Goal: Task Accomplishment & Management: Complete application form

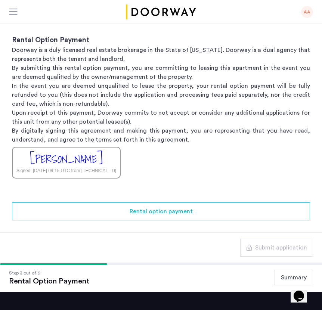
scroll to position [75, 0]
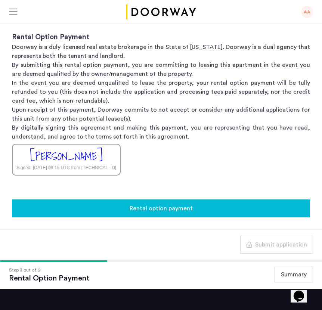
click at [104, 207] on div "Rental option payment" at bounding box center [161, 208] width 286 height 9
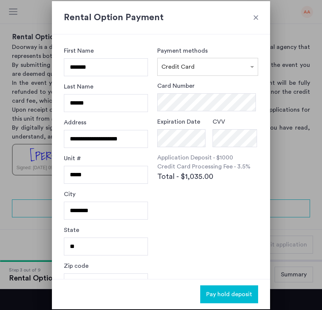
scroll to position [18, 0]
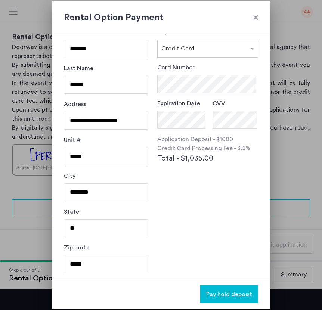
click at [253, 18] on div at bounding box center [255, 17] width 7 height 7
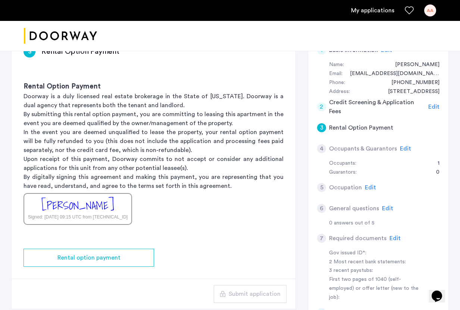
scroll to position [81, 0]
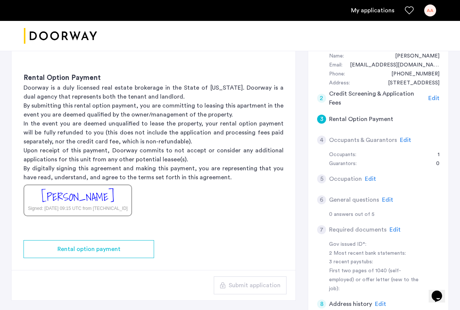
click at [321, 135] on h5 "Occupants & Guarantors" at bounding box center [363, 139] width 68 height 9
click at [321, 141] on span "Edit" at bounding box center [405, 140] width 11 height 6
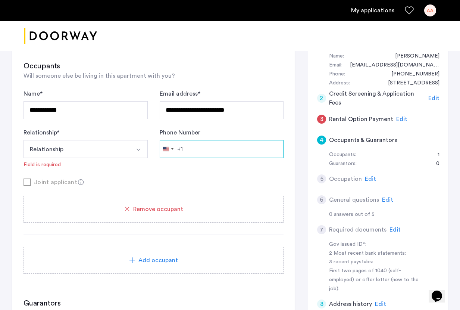
click at [207, 154] on input "Phone Number" at bounding box center [222, 149] width 124 height 18
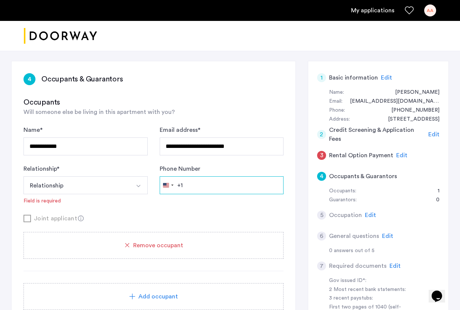
scroll to position [50, 0]
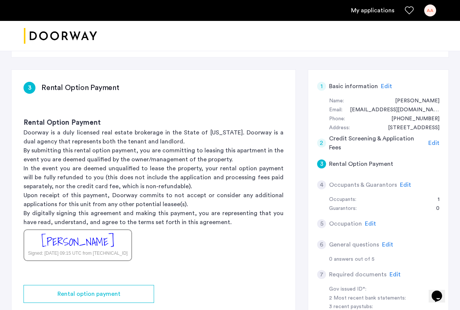
scroll to position [53, 0]
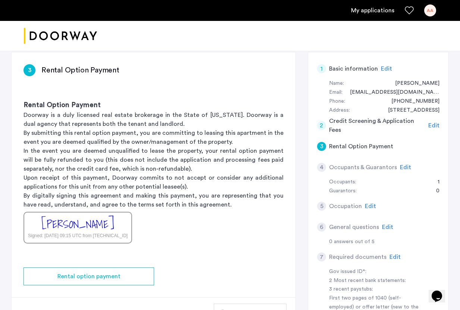
click at [321, 170] on span "Edit" at bounding box center [405, 167] width 11 height 6
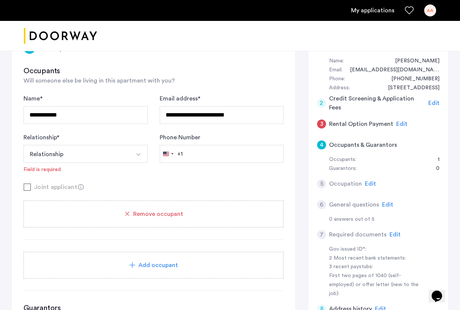
scroll to position [78, 0]
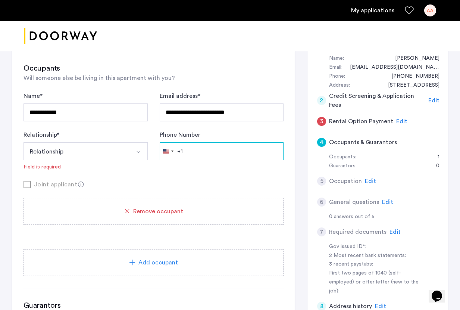
click at [231, 155] on input "Phone Number" at bounding box center [222, 151] width 124 height 18
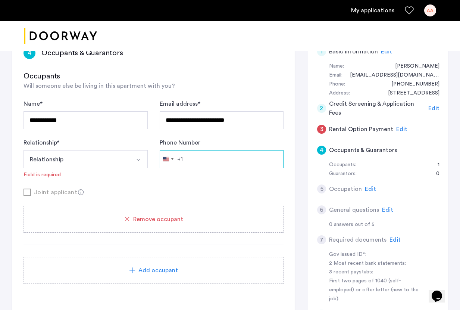
scroll to position [71, 0]
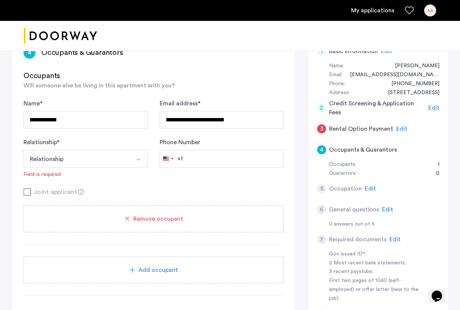
click at [182, 275] on div "Add occupant" at bounding box center [153, 269] width 260 height 27
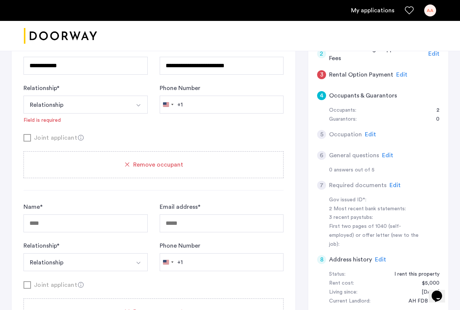
scroll to position [132, 0]
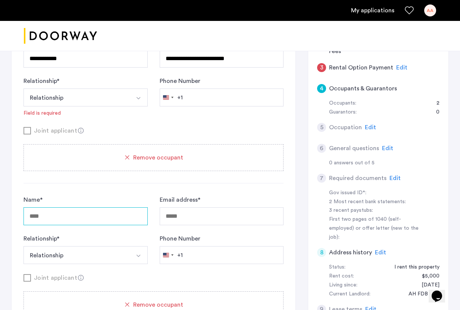
click at [110, 212] on input "Name *" at bounding box center [85, 216] width 124 height 18
type input "**********"
click at [109, 95] on button "Relationship" at bounding box center [76, 97] width 107 height 18
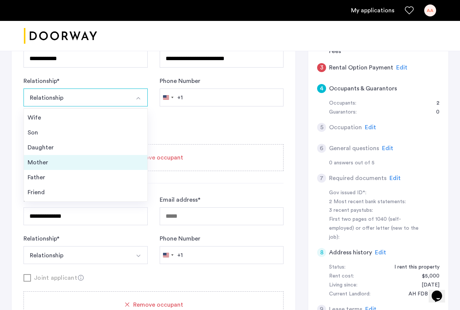
scroll to position [27, 0]
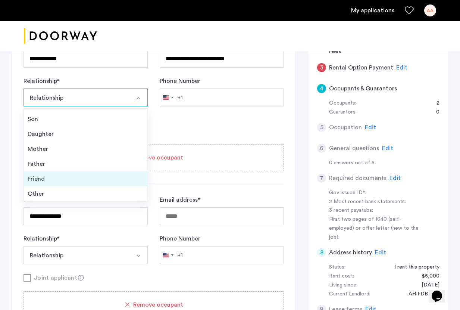
click at [81, 179] on div "Friend" at bounding box center [86, 178] width 116 height 9
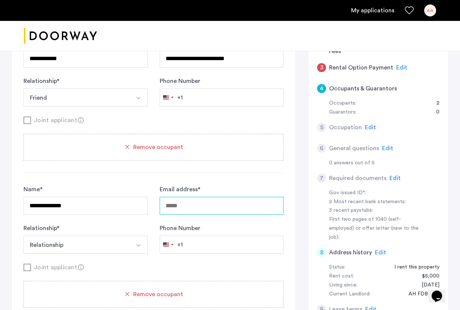
click at [203, 209] on input "Email address *" at bounding box center [222, 206] width 124 height 18
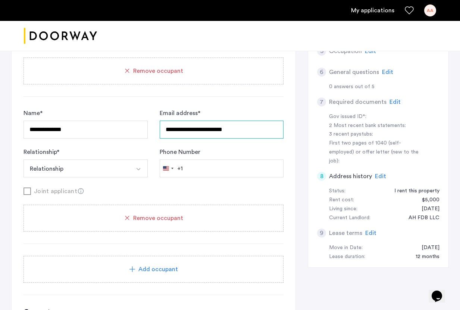
scroll to position [209, 0]
type input "**********"
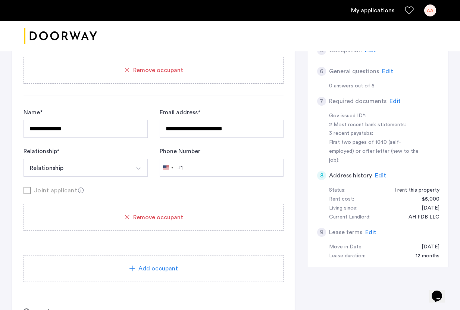
click at [143, 221] on span "Remove occupant" at bounding box center [158, 217] width 50 height 9
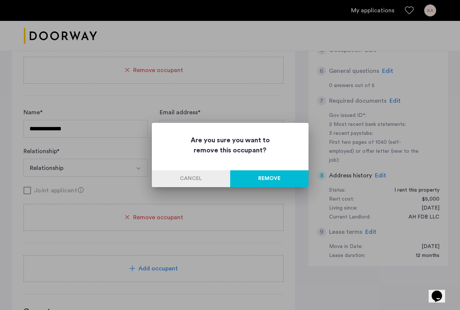
scroll to position [0, 0]
click at [266, 179] on button "Remove" at bounding box center [269, 178] width 78 height 17
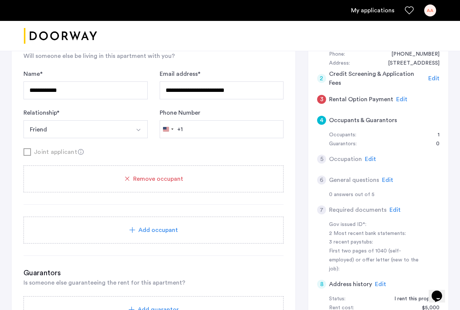
scroll to position [70, 0]
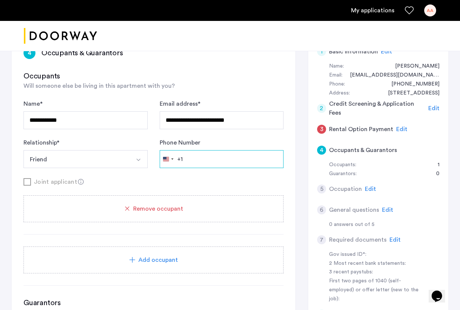
click at [210, 163] on input "Phone Number" at bounding box center [222, 159] width 124 height 18
paste input "**********"
click at [186, 158] on input "**********" at bounding box center [222, 159] width 124 height 18
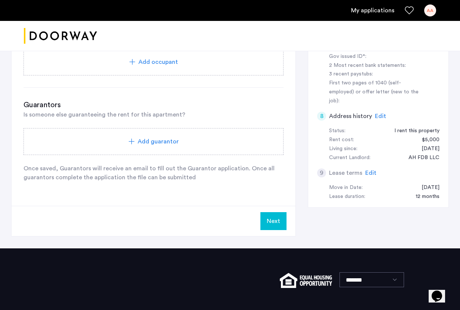
scroll to position [267, 0]
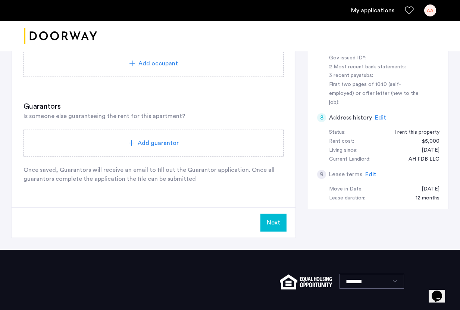
type input "**********"
click at [279, 223] on button "Next" at bounding box center [273, 222] width 26 height 18
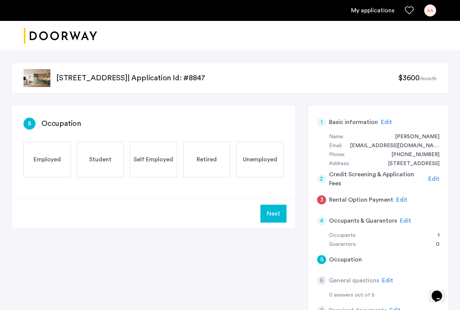
click at [55, 168] on div "Employed" at bounding box center [46, 159] width 47 height 36
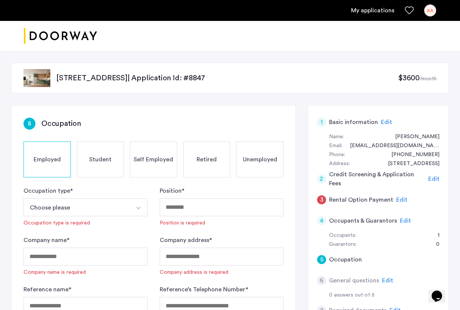
click at [97, 201] on button "Choose please" at bounding box center [76, 207] width 107 height 18
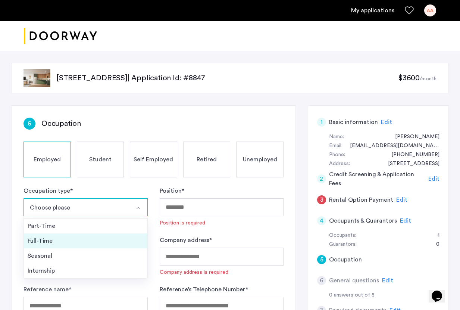
click at [92, 241] on div "Full-Time" at bounding box center [86, 240] width 116 height 9
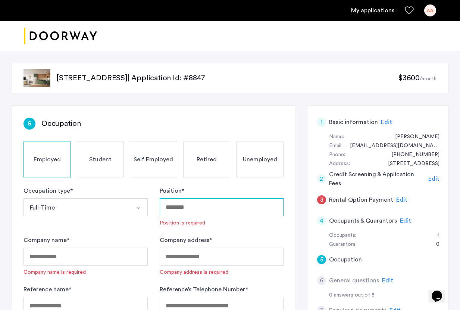
click at [176, 204] on input "Position *" at bounding box center [222, 207] width 124 height 18
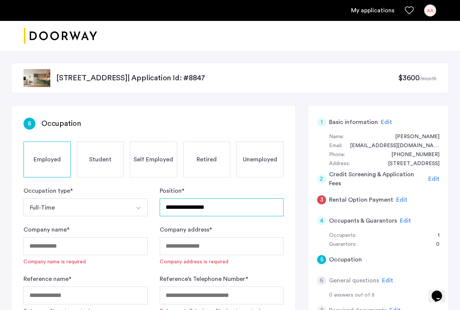
type input "**********"
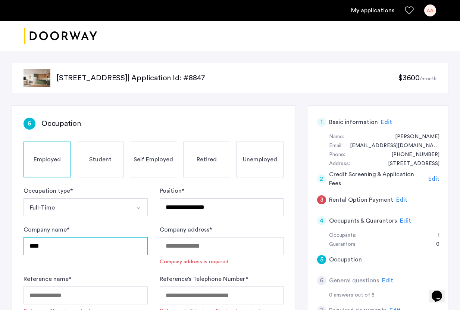
type input "****"
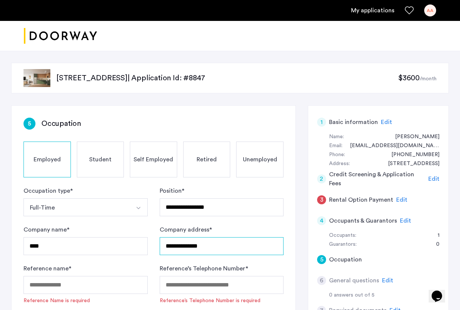
type input "**********"
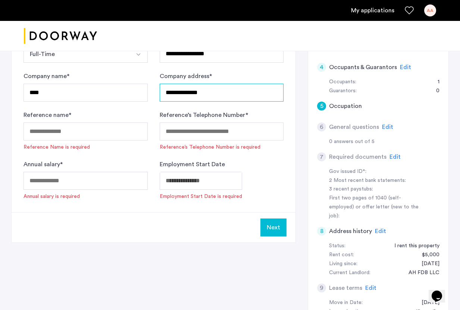
scroll to position [39, 0]
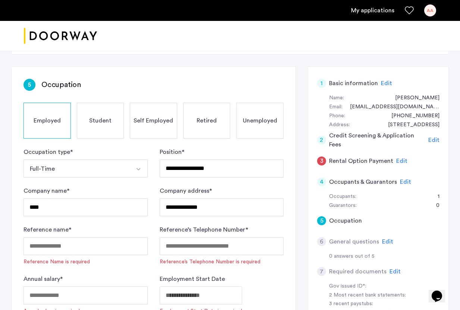
click at [321, 160] on div "3" at bounding box center [321, 160] width 9 height 9
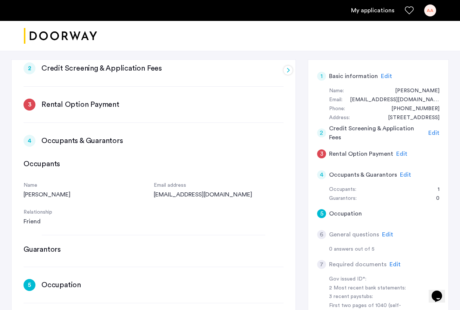
scroll to position [160, 0]
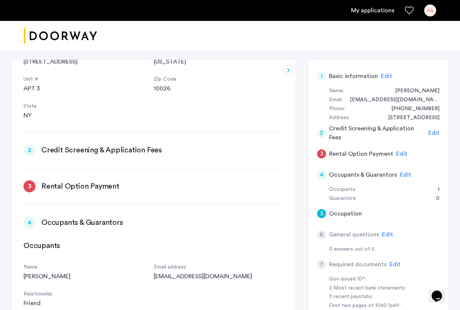
click at [117, 188] on h3 "Rental Option Payment" at bounding box center [80, 186] width 78 height 10
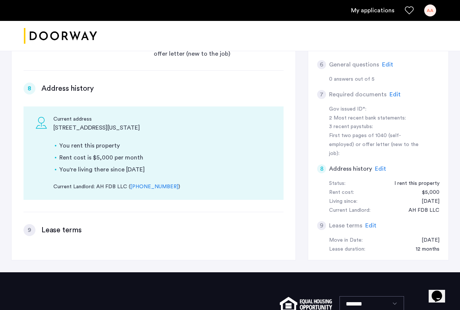
scroll to position [189, 0]
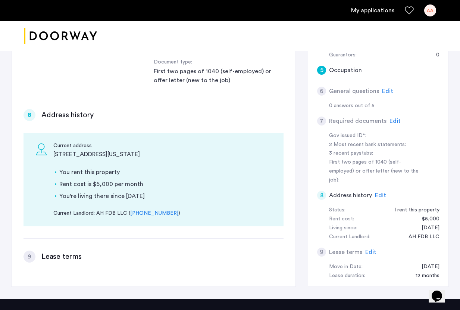
click at [321, 241] on div "9 Lease terms Edit" at bounding box center [378, 251] width 122 height 21
click at [321, 249] on span "Edit" at bounding box center [370, 252] width 11 height 6
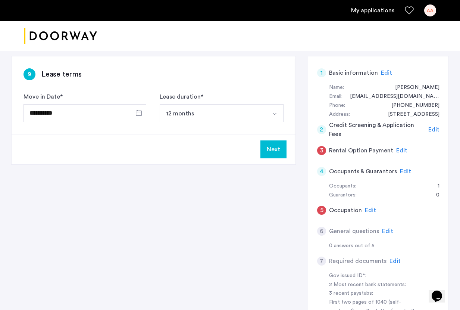
scroll to position [0, 0]
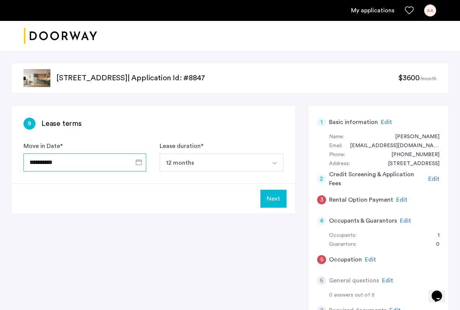
click at [119, 162] on input "**********" at bounding box center [84, 162] width 123 height 18
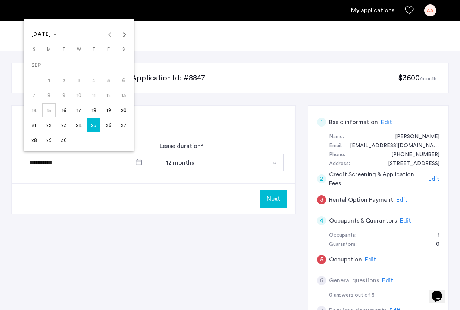
click at [126, 112] on span "20" at bounding box center [123, 109] width 13 height 13
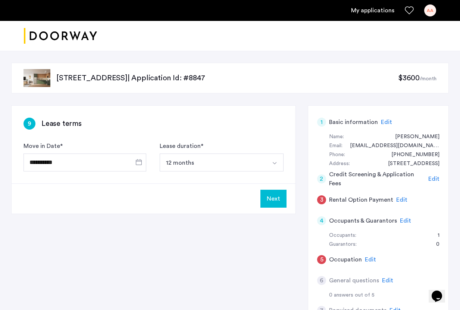
type input "**********"
click at [275, 197] on button "Next" at bounding box center [273, 198] width 26 height 18
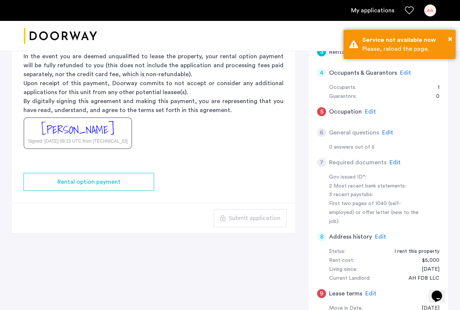
scroll to position [186, 0]
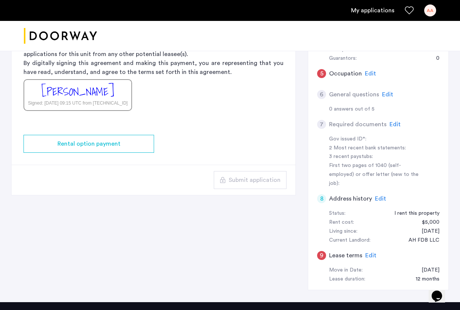
click at [321, 252] on span "Edit" at bounding box center [370, 255] width 11 height 6
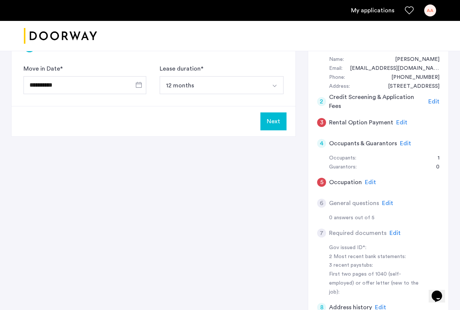
scroll to position [107, 0]
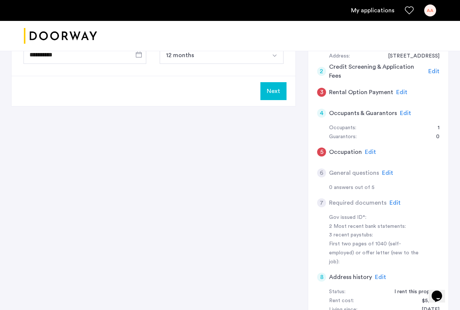
click at [321, 170] on span "Edit" at bounding box center [387, 173] width 11 height 6
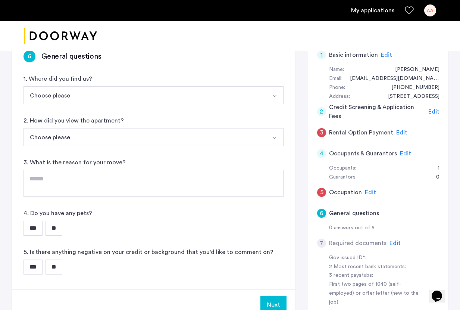
scroll to position [8, 0]
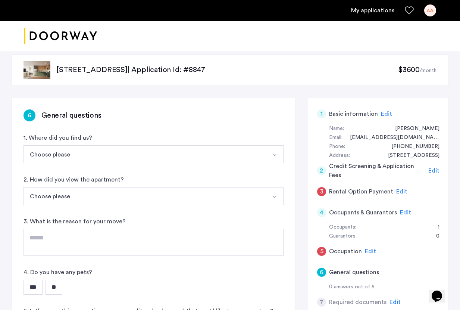
click at [158, 150] on button "Choose please" at bounding box center [144, 154] width 242 height 18
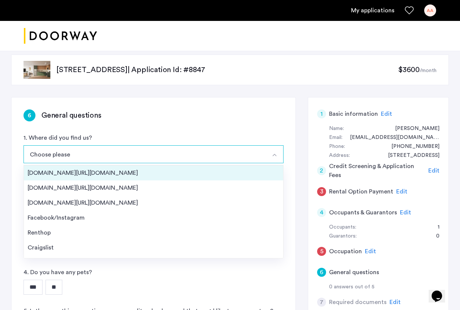
click at [122, 177] on div "[DOMAIN_NAME][URL][DOMAIN_NAME]" at bounding box center [154, 172] width 252 height 9
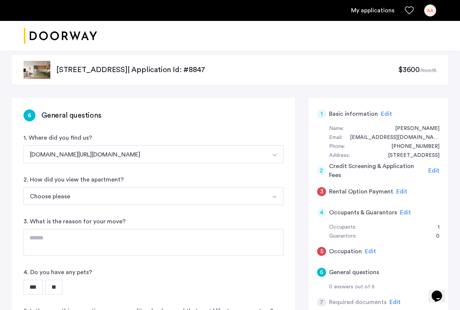
click at [117, 192] on button "Choose please" at bounding box center [144, 196] width 242 height 18
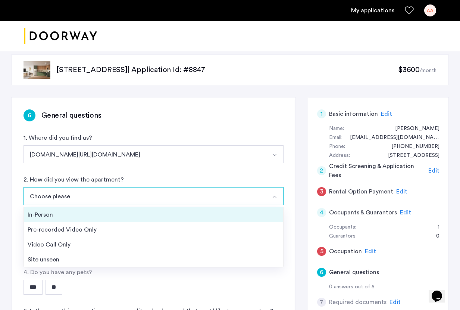
click at [110, 221] on li "In-Person" at bounding box center [153, 214] width 259 height 15
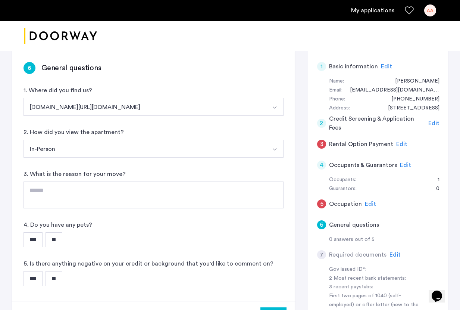
scroll to position [56, 0]
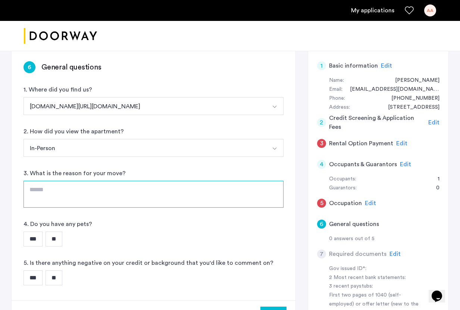
click at [112, 194] on textarea at bounding box center [153, 194] width 260 height 27
type textarea "**********"
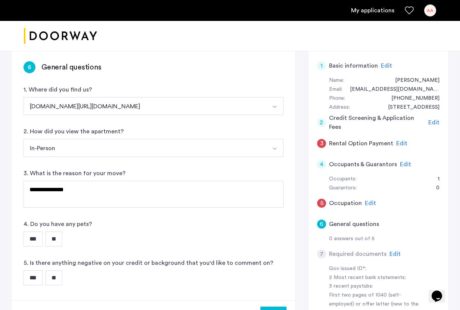
click at [62, 242] on input "**" at bounding box center [54, 238] width 17 height 15
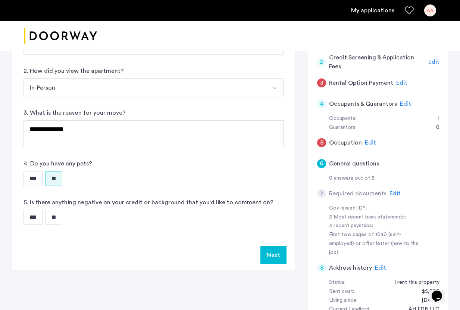
scroll to position [117, 0]
click at [58, 224] on input "**" at bounding box center [54, 216] width 17 height 15
click at [272, 255] on button "Next" at bounding box center [273, 254] width 26 height 18
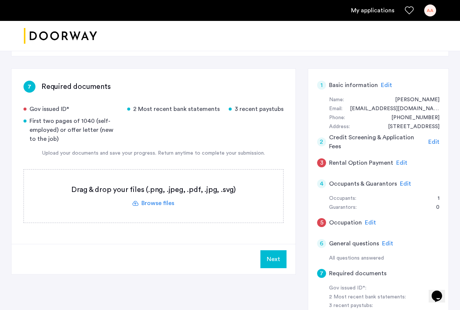
scroll to position [110, 0]
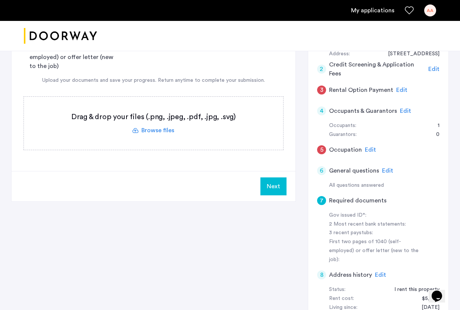
click at [321, 149] on span "Edit" at bounding box center [370, 150] width 11 height 6
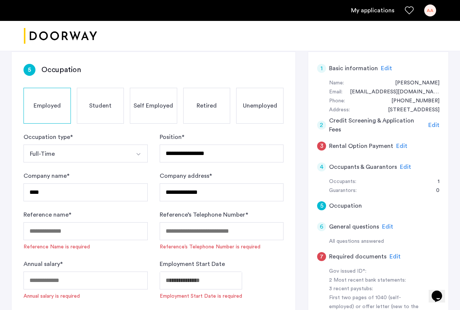
scroll to position [139, 0]
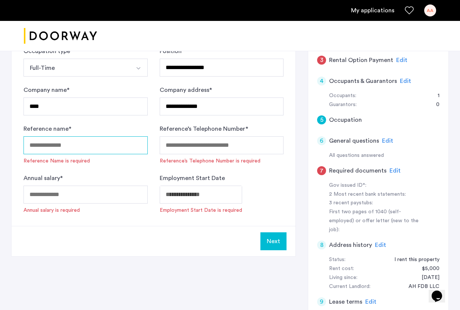
click at [102, 147] on input "Reference name *" at bounding box center [85, 145] width 124 height 18
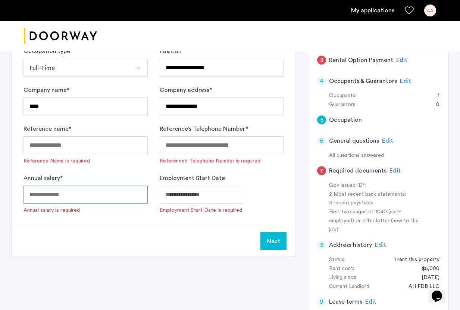
click at [74, 201] on input "Annual salary *" at bounding box center [85, 194] width 124 height 18
click at [41, 197] on input "******" at bounding box center [85, 194] width 124 height 18
type input "******"
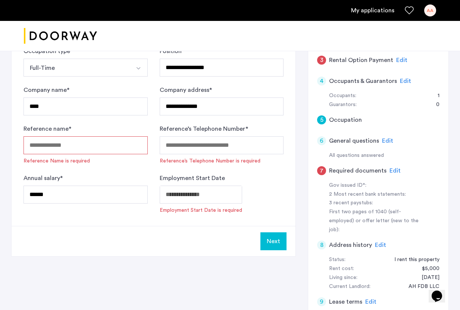
click at [173, 170] on body "**********" at bounding box center [230, 16] width 460 height 310
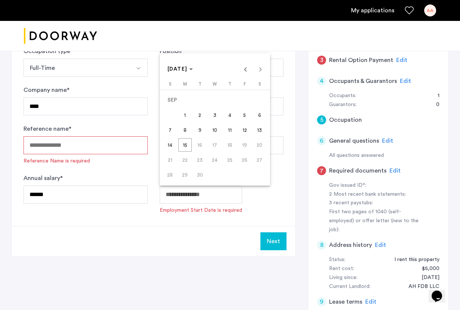
click at [212, 207] on div at bounding box center [230, 155] width 460 height 310
click at [202, 170] on body "**********" at bounding box center [230, 16] width 460 height 310
click at [188, 69] on span "[DATE]" at bounding box center [177, 68] width 20 height 5
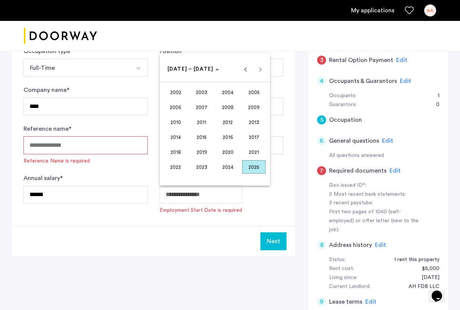
click at [184, 168] on span "2022" at bounding box center [175, 166] width 23 height 13
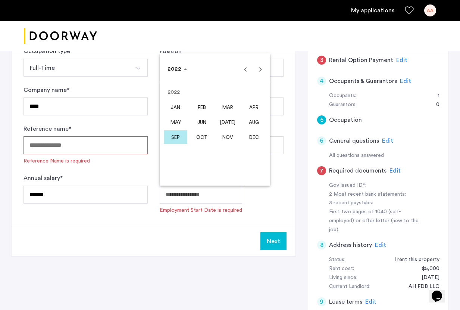
click at [182, 137] on span "SEP" at bounding box center [175, 136] width 23 height 13
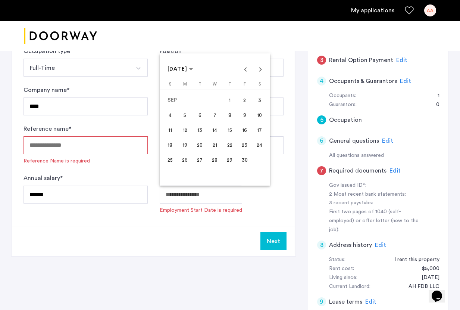
click at [230, 103] on span "1" at bounding box center [229, 99] width 13 height 13
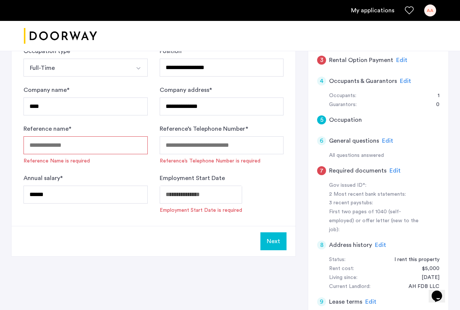
type input "**********"
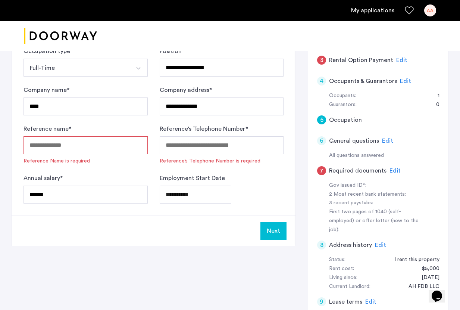
drag, startPoint x: 267, startPoint y: 230, endPoint x: 189, endPoint y: 177, distance: 93.7
click at [189, 177] on app-occupation "**********" at bounding box center [154, 105] width 284 height 279
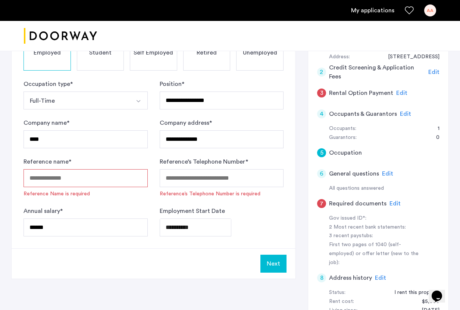
scroll to position [104, 0]
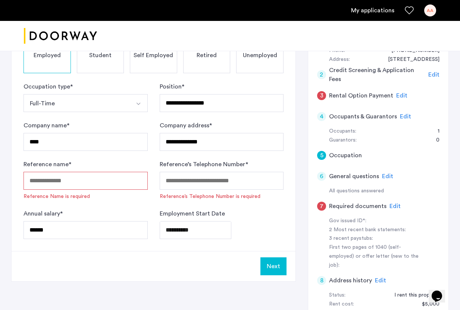
click at [101, 176] on input "Reference name *" at bounding box center [85, 181] width 124 height 18
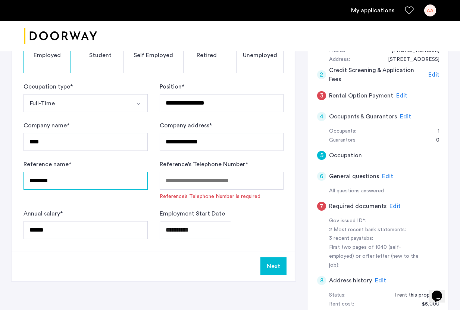
type input "*******"
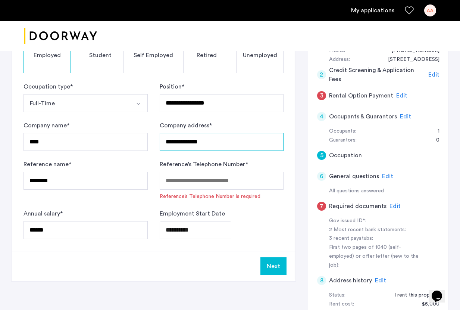
click at [216, 145] on input "**********" at bounding box center [222, 142] width 124 height 18
click at [262, 141] on input "**********" at bounding box center [222, 142] width 124 height 18
type input "**********"
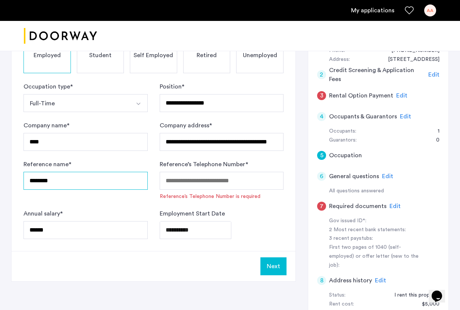
scroll to position [0, 0]
click at [78, 186] on input "*******" at bounding box center [85, 181] width 124 height 18
click at [87, 182] on input "*******" at bounding box center [85, 181] width 124 height 18
type input "**********"
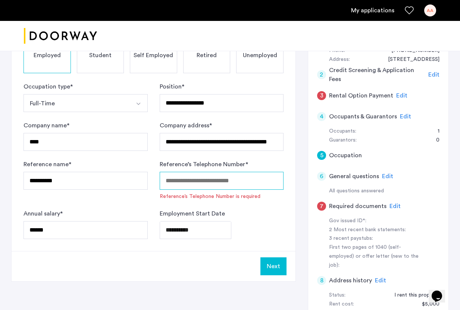
click at [185, 178] on input "Reference’s Telephone Number *" at bounding box center [222, 181] width 124 height 18
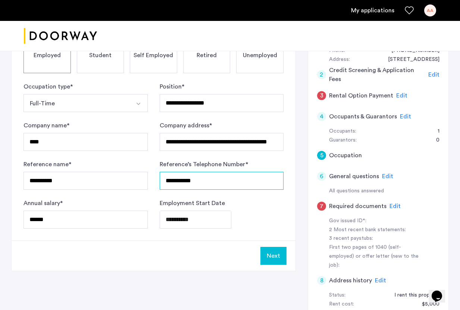
type input "**********"
click at [269, 250] on button "Next" at bounding box center [273, 256] width 26 height 18
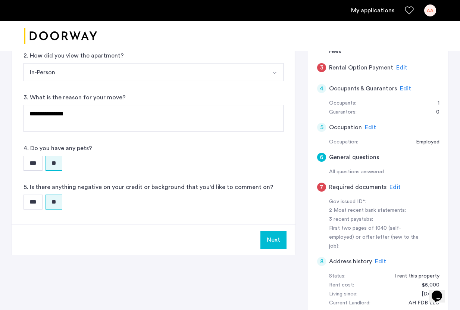
scroll to position [142, 0]
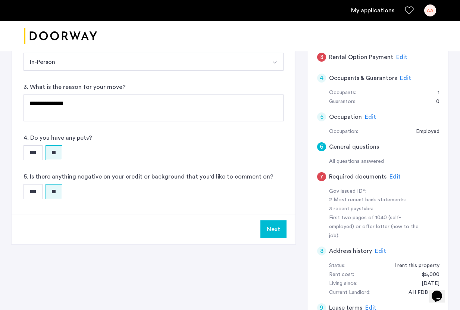
click at [321, 176] on span "Edit" at bounding box center [394, 176] width 11 height 6
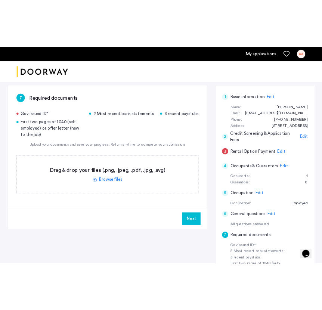
scroll to position [0, 0]
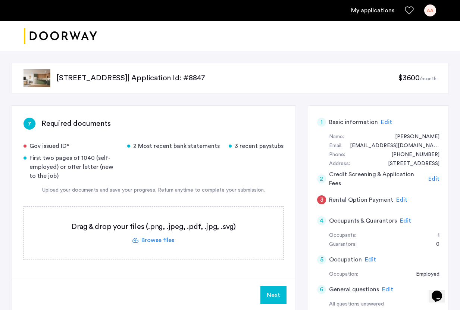
click at [163, 241] on label at bounding box center [153, 232] width 259 height 53
click at [0, 0] on input "file" at bounding box center [0, 0] width 0 height 0
click at [149, 241] on label at bounding box center [153, 232] width 259 height 53
click at [0, 0] on input "file" at bounding box center [0, 0] width 0 height 0
click at [163, 239] on label at bounding box center [153, 232] width 259 height 53
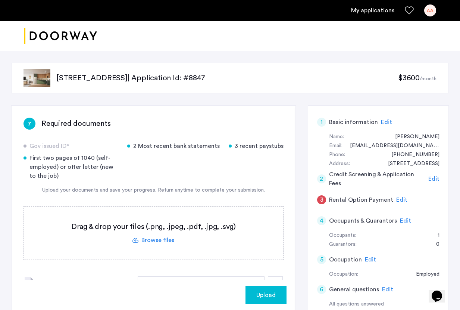
click at [0, 0] on input "file" at bounding box center [0, 0] width 0 height 0
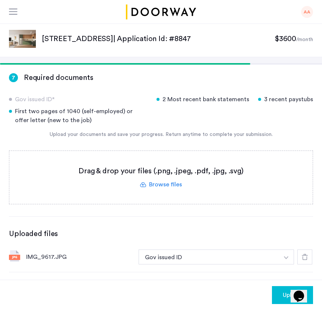
click at [117, 184] on label at bounding box center [160, 177] width 303 height 53
click at [0, 0] on input "file" at bounding box center [0, 0] width 0 height 0
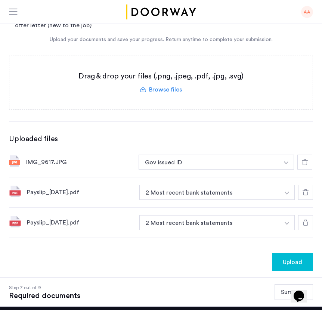
scroll to position [117, 0]
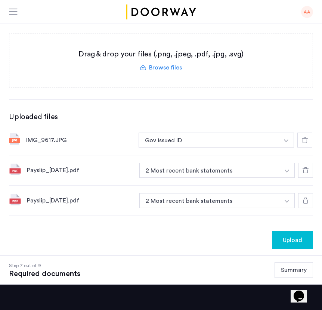
click at [305, 172] on icon at bounding box center [305, 170] width 6 height 6
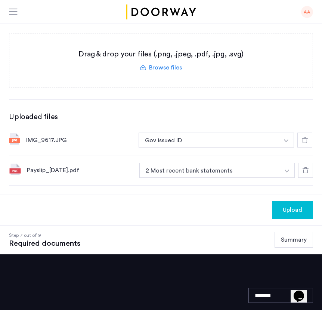
click at [305, 172] on icon at bounding box center [305, 170] width 6 height 6
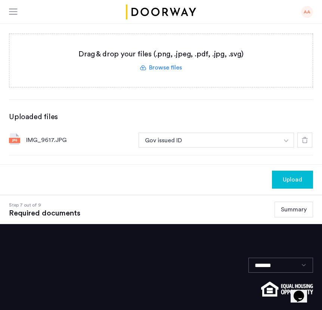
scroll to position [0, 0]
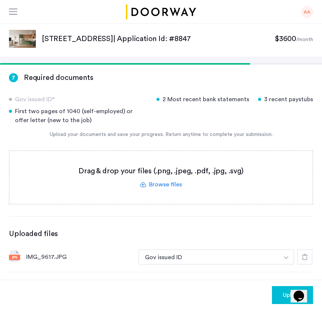
click at [153, 185] on label at bounding box center [160, 177] width 303 height 53
click at [0, 0] on input "file" at bounding box center [0, 0] width 0 height 0
click at [177, 188] on label at bounding box center [160, 177] width 303 height 53
click at [0, 0] on input "file" at bounding box center [0, 0] width 0 height 0
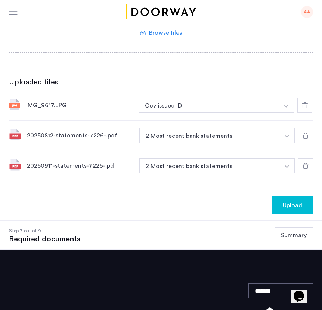
scroll to position [146, 0]
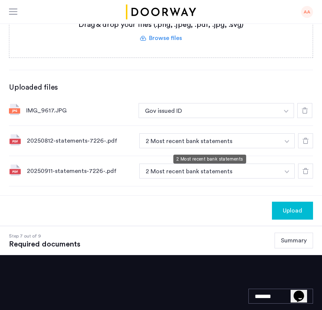
click at [239, 145] on button "2 Most recent bank statements" at bounding box center [209, 140] width 140 height 15
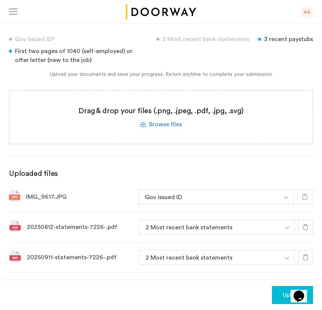
scroll to position [0, 0]
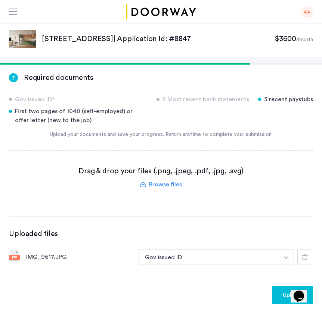
click at [174, 186] on label at bounding box center [160, 177] width 303 height 53
click at [0, 0] on input "file" at bounding box center [0, 0] width 0 height 0
click at [170, 184] on label at bounding box center [160, 177] width 303 height 53
click at [0, 0] on input "file" at bounding box center [0, 0] width 0 height 0
click at [146, 184] on label at bounding box center [160, 177] width 303 height 53
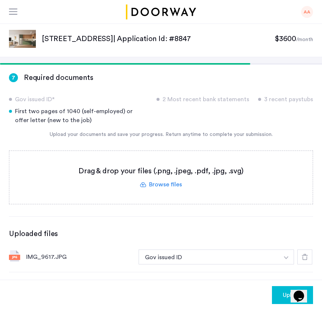
click at [0, 0] on input "file" at bounding box center [0, 0] width 0 height 0
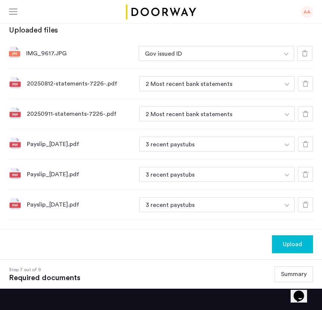
scroll to position [305, 0]
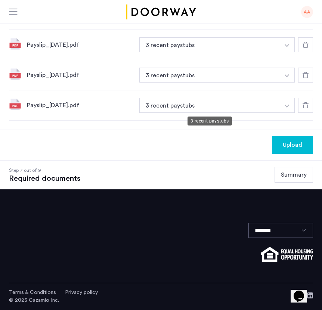
click at [265, 107] on button "3 recent paystubs" at bounding box center [209, 105] width 140 height 15
click at [283, 106] on button "button" at bounding box center [286, 105] width 15 height 15
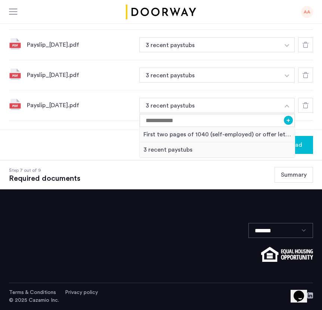
click at [103, 138] on div "Upload" at bounding box center [161, 144] width 322 height 30
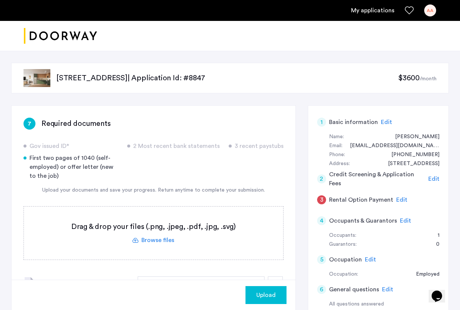
scroll to position [650, 0]
click at [161, 241] on label at bounding box center [153, 232] width 259 height 53
click at [0, 0] on input "file" at bounding box center [0, 0] width 0 height 0
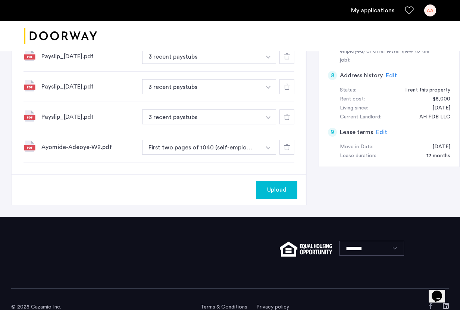
scroll to position [281, 0]
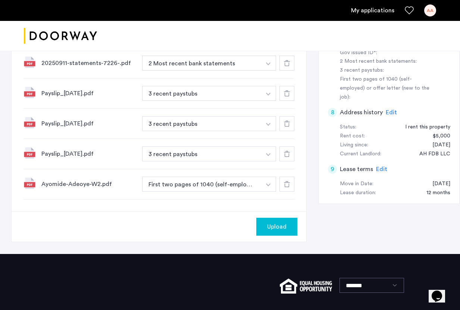
click at [261, 183] on button "button" at bounding box center [268, 183] width 15 height 15
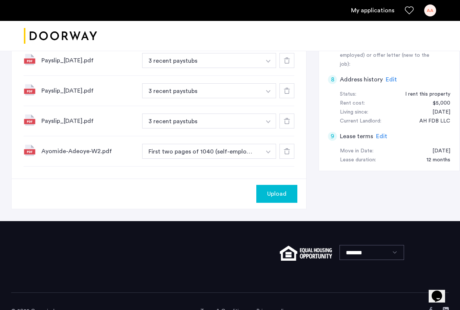
scroll to position [311, 0]
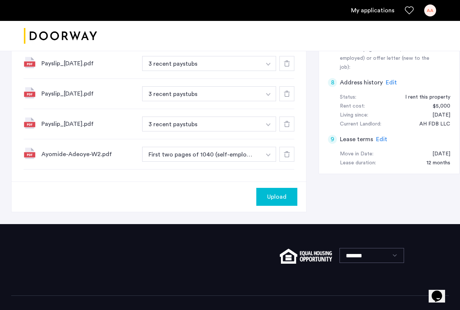
click at [268, 197] on span "Upload" at bounding box center [276, 196] width 19 height 9
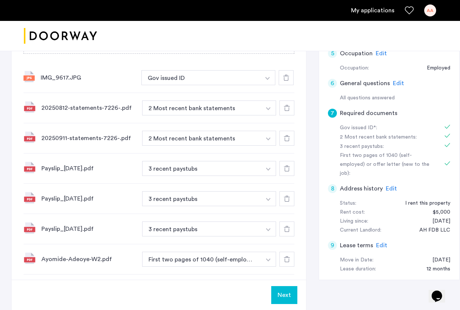
scroll to position [210, 0]
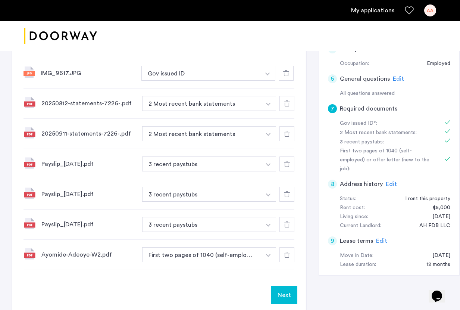
click at [282, 293] on button "Next" at bounding box center [284, 295] width 26 height 18
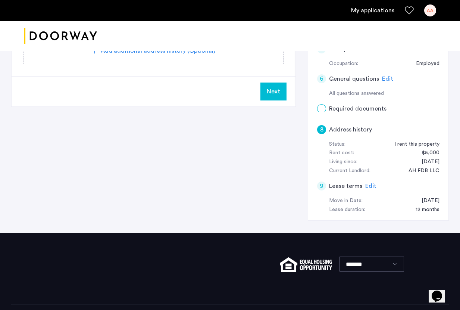
scroll to position [742, 0]
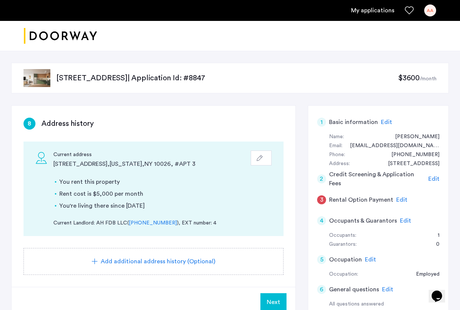
click at [280, 298] on button "Next" at bounding box center [273, 302] width 26 height 18
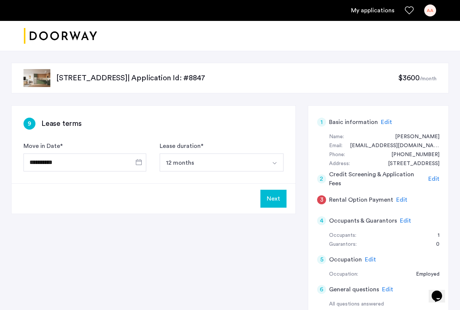
click at [281, 199] on button "Next" at bounding box center [273, 198] width 26 height 18
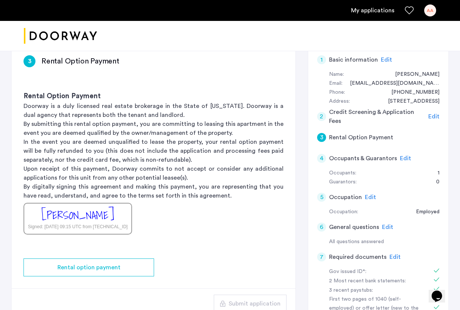
scroll to position [81, 0]
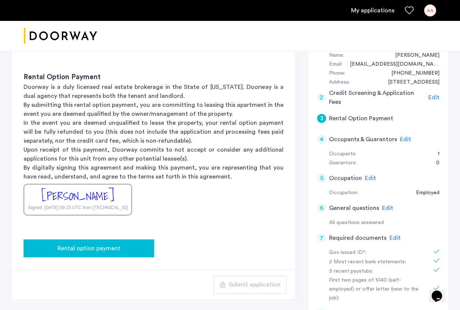
click at [133, 248] on div "Rental option payment" at bounding box center [88, 248] width 119 height 9
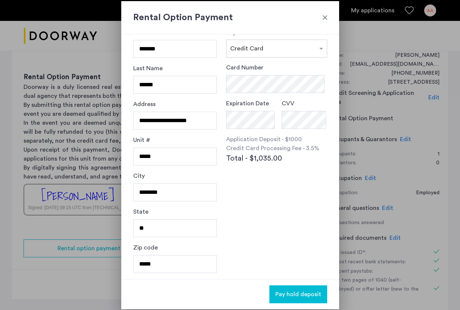
scroll to position [0, 0]
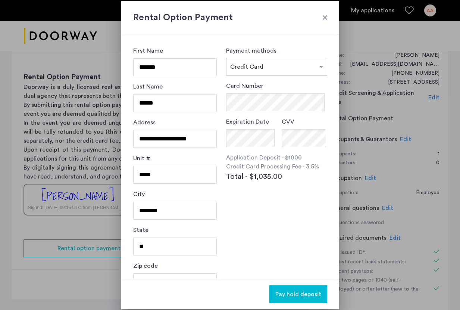
click at [273, 232] on div "Payment methods × Credit Card Card Number Expiration Date CVV Application Depos…" at bounding box center [276, 156] width 101 height 220
click at [321, 16] on div at bounding box center [324, 17] width 7 height 7
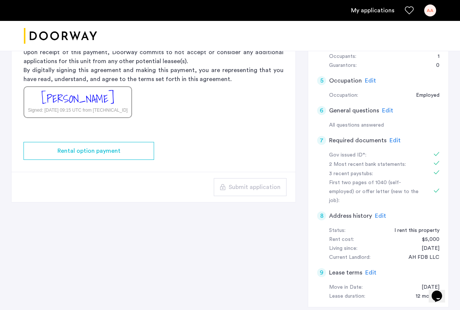
scroll to position [199, 0]
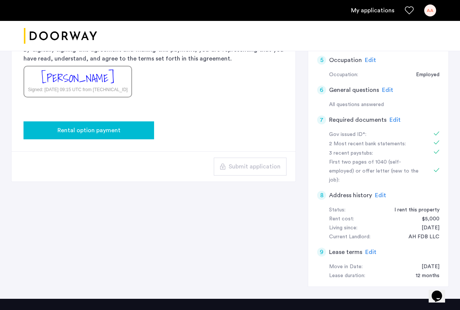
click at [138, 130] on div "Rental option payment" at bounding box center [88, 130] width 119 height 9
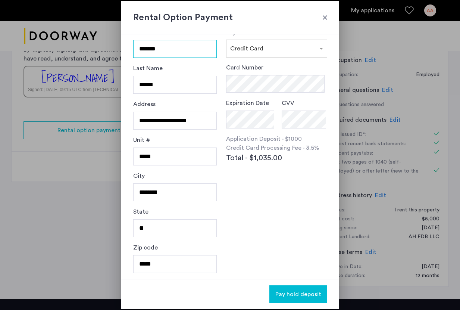
scroll to position [0, 0]
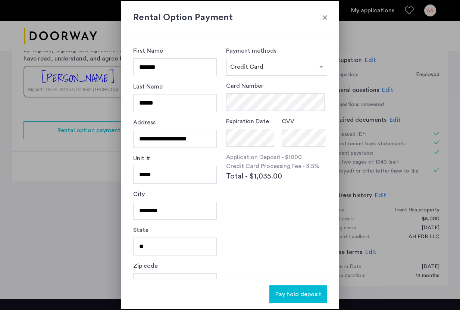
click at [81, 113] on div at bounding box center [230, 155] width 460 height 310
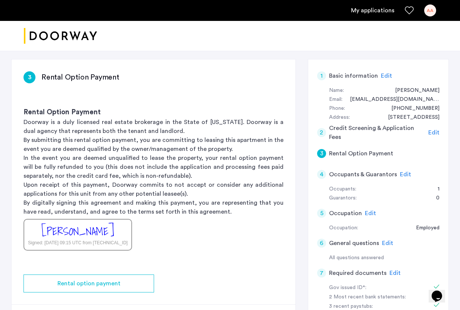
scroll to position [47, 0]
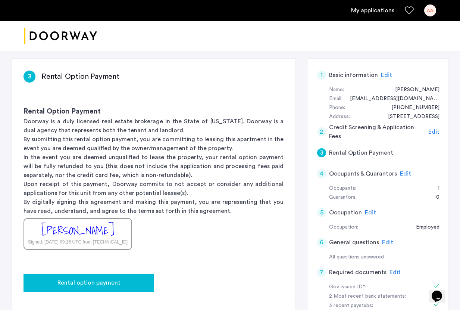
click at [132, 288] on button "Rental option payment" at bounding box center [88, 282] width 131 height 18
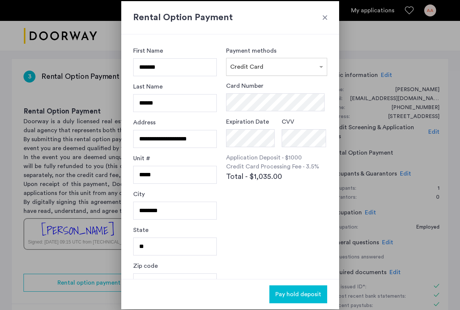
click at [289, 67] on input "text" at bounding box center [269, 65] width 78 height 5
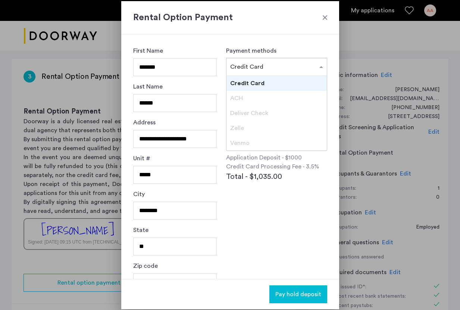
click at [321, 12] on div "Rental Option Payment" at bounding box center [230, 17] width 218 height 33
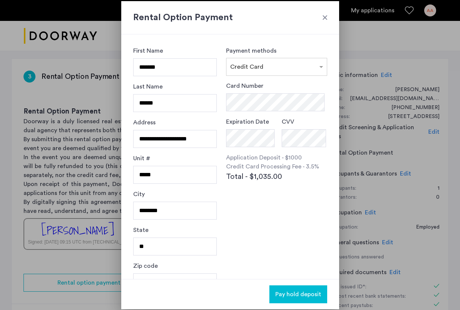
click at [321, 19] on div at bounding box center [324, 17] width 7 height 7
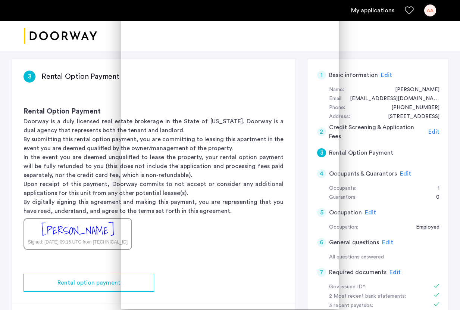
scroll to position [47, 0]
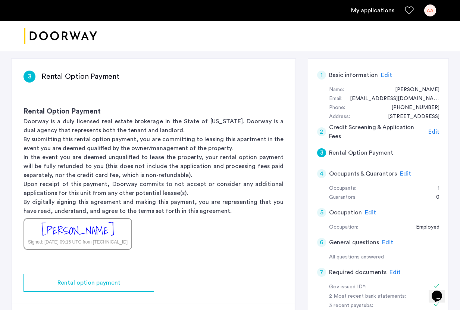
click at [321, 132] on span "Edit" at bounding box center [433, 132] width 11 height 6
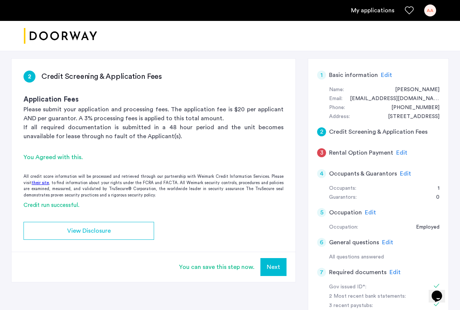
click at [321, 173] on span "Edit" at bounding box center [405, 173] width 11 height 6
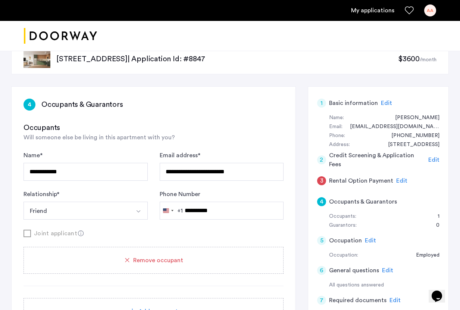
scroll to position [0, 0]
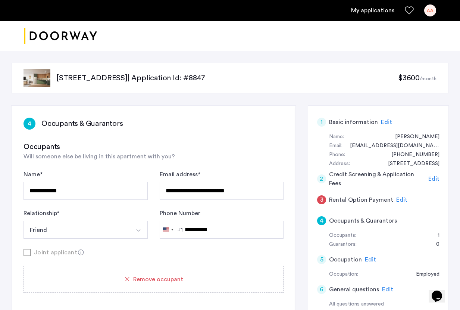
click at [321, 197] on span "Edit" at bounding box center [401, 200] width 11 height 6
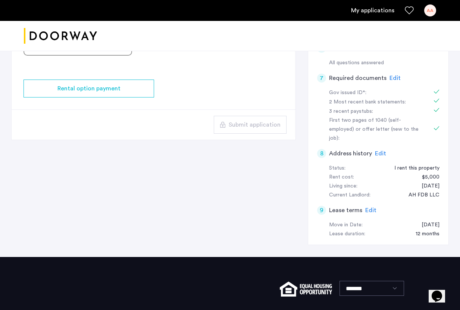
scroll to position [122, 0]
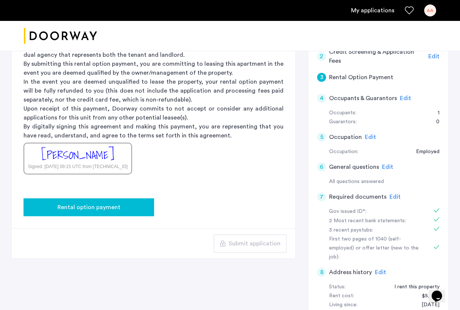
click at [126, 210] on div "Rental option payment" at bounding box center [88, 207] width 119 height 9
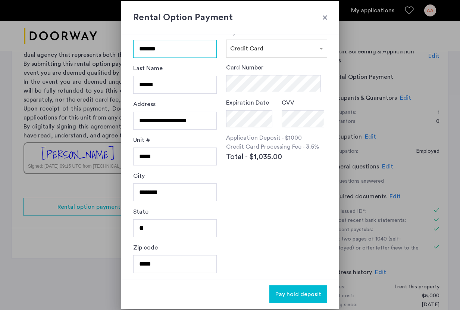
scroll to position [0, 0]
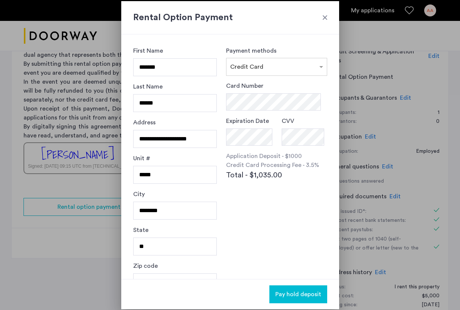
click at [321, 17] on div at bounding box center [324, 17] width 7 height 7
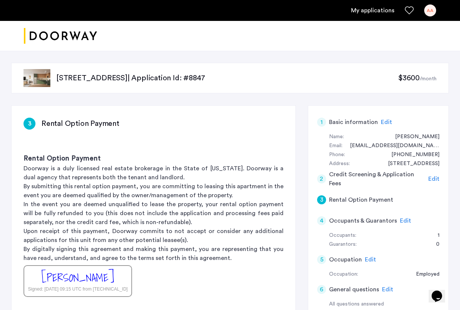
click at [241, 213] on p "In the event you are deemed unqualified to lease the property, your rental opti…" at bounding box center [153, 213] width 260 height 27
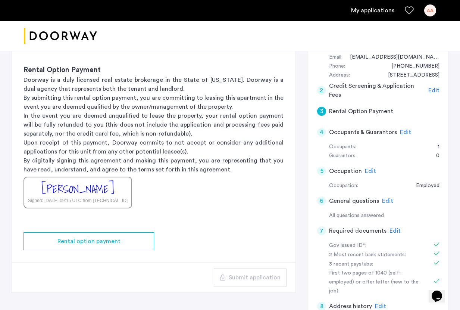
scroll to position [90, 0]
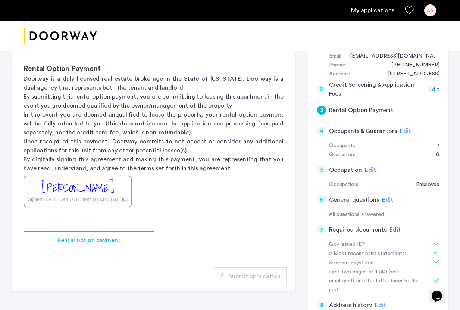
click at [93, 194] on div "[PERSON_NAME]" at bounding box center [77, 188] width 73 height 16
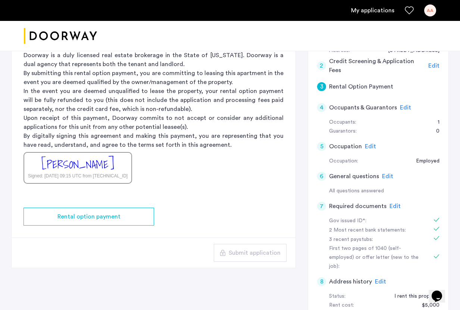
scroll to position [112, 0]
click at [117, 171] on div "[PERSON_NAME] Signed: [DATE] 09:15 UTC from [TECHNICAL_ID]" at bounding box center [77, 169] width 109 height 32
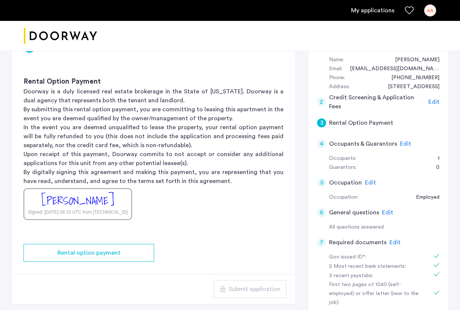
scroll to position [76, 0]
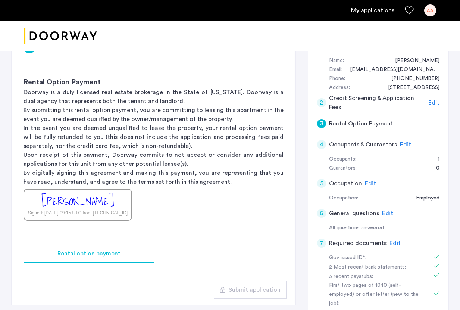
click at [271, 118] on p "By submitting this rental option payment, you are committing to leasing this ap…" at bounding box center [153, 115] width 260 height 18
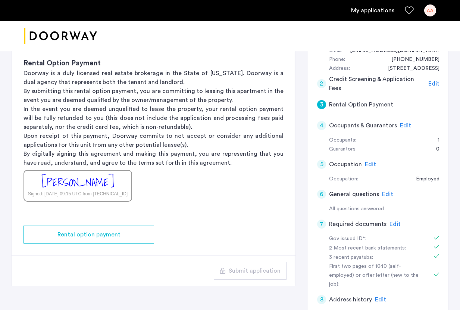
scroll to position [95, 0]
